Goal: Check status: Check status

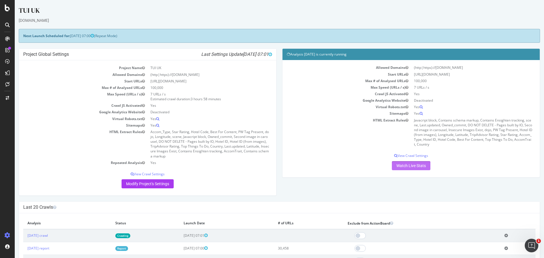
click at [410, 164] on link "Watch Live Stats" at bounding box center [411, 165] width 39 height 9
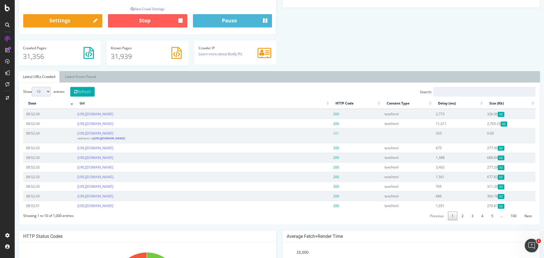
scroll to position [198, 0]
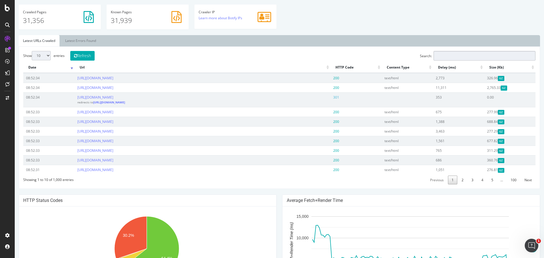
click at [491, 58] on input "Search:" at bounding box center [485, 56] width 102 height 10
click at [472, 54] on input "Search:" at bounding box center [485, 56] width 102 height 10
paste input "[URL][DOMAIN_NAME]"
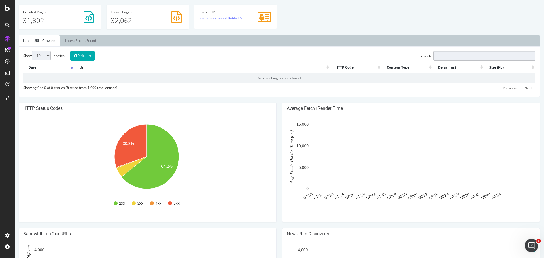
type input "[URL][DOMAIN_NAME]"
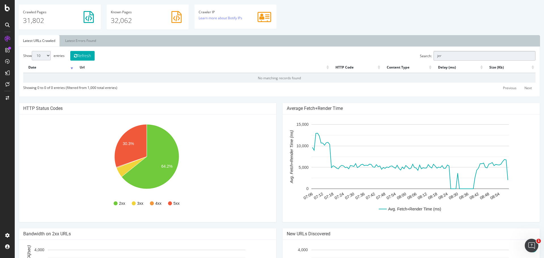
type input "jers"
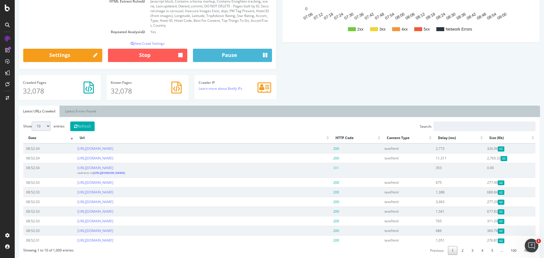
scroll to position [142, 0]
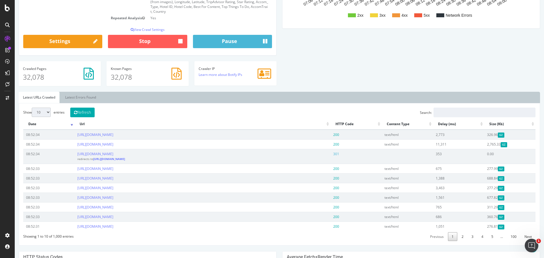
click at [47, 113] on select "10 25 50 100" at bounding box center [41, 112] width 19 height 9
click at [87, 111] on button "Refresh" at bounding box center [82, 113] width 24 height 10
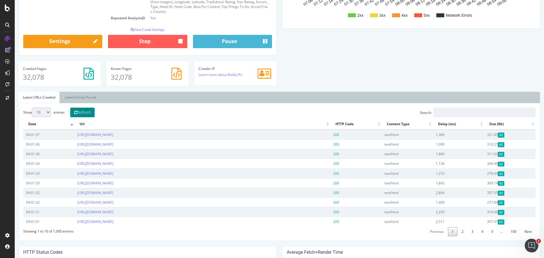
click at [95, 114] on button "Refresh" at bounding box center [82, 113] width 24 height 10
click at [444, 114] on input "Search:" at bounding box center [485, 113] width 102 height 10
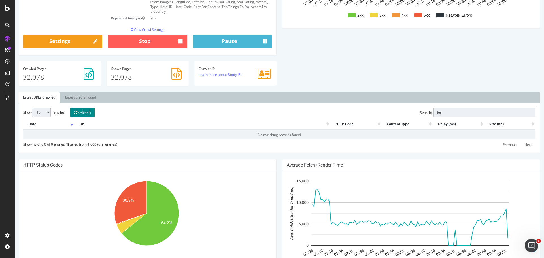
type input "jer"
click at [89, 114] on button "Refresh" at bounding box center [82, 113] width 24 height 10
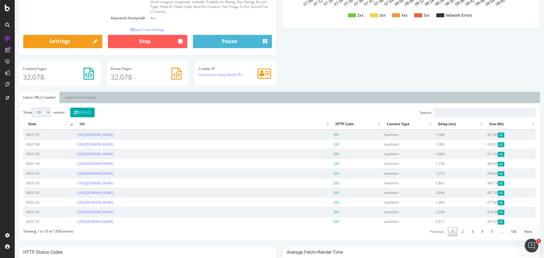
click at [91, 107] on div "Show 10 25 50 100 entries Refresh Search: Date Url HTTP Code Content Type Delay…" at bounding box center [280, 172] width 522 height 138
click at [90, 112] on button "Refresh" at bounding box center [82, 113] width 24 height 10
click at [88, 111] on button "Refresh" at bounding box center [82, 113] width 24 height 10
click at [45, 113] on select "10 25 50 100" at bounding box center [41, 112] width 19 height 9
click at [39, 149] on td "09:01:36" at bounding box center [48, 154] width 51 height 10
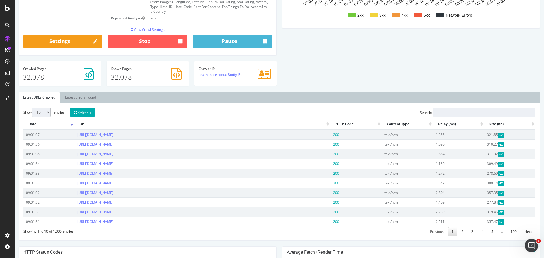
click at [50, 115] on select "10 25 50 100" at bounding box center [41, 112] width 19 height 9
select select "100"
click at [32, 108] on select "10 25 50 100" at bounding box center [41, 112] width 19 height 9
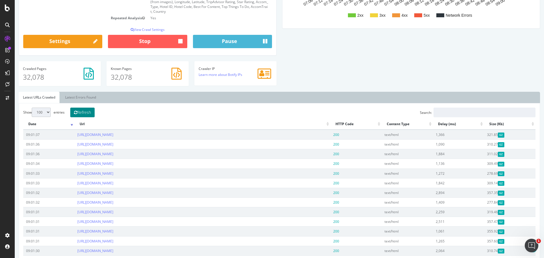
click at [92, 108] on button "Refresh" at bounding box center [82, 113] width 24 height 10
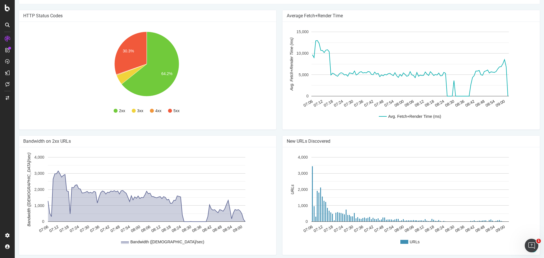
scroll to position [372, 0]
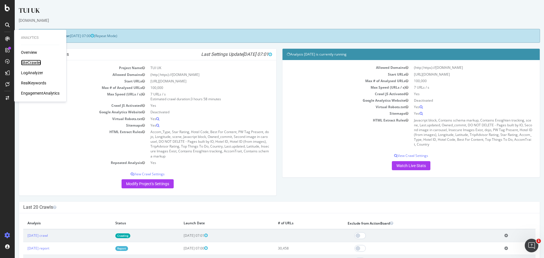
click at [29, 62] on div "SiteCrawler" at bounding box center [31, 63] width 20 height 6
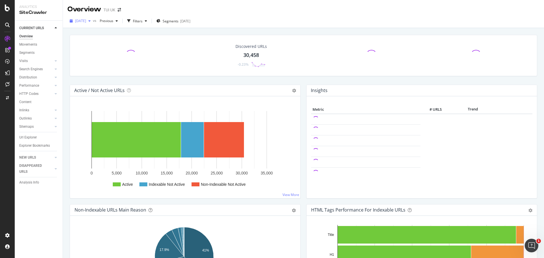
click at [91, 21] on icon "button" at bounding box center [89, 20] width 2 height 3
drag, startPoint x: 24, startPoint y: 44, endPoint x: 266, endPoint y: 21, distance: 243.5
click at [24, 44] on div "Movements" at bounding box center [28, 45] width 18 height 6
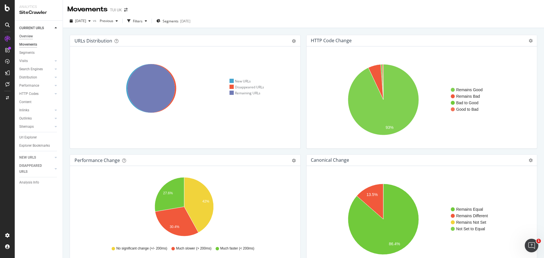
click at [22, 37] on div "Overview" at bounding box center [26, 36] width 14 height 6
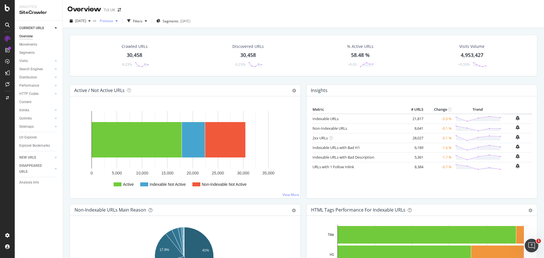
click at [113, 20] on span "Previous" at bounding box center [106, 20] width 16 height 5
click at [135, 63] on div "2025 Aug. 9th" at bounding box center [125, 61] width 29 height 5
